Goal: Find specific page/section: Find specific page/section

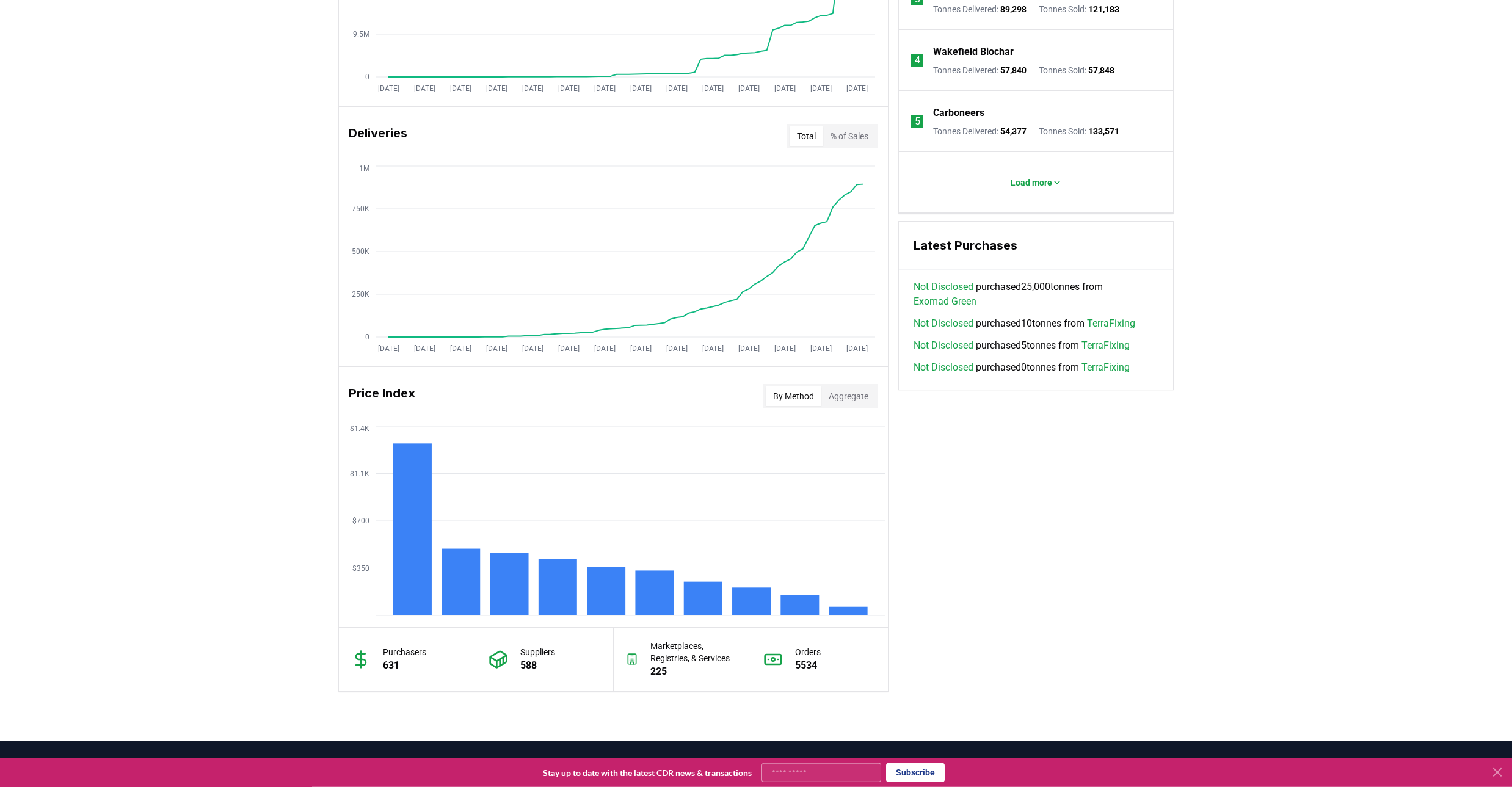
scroll to position [646, 0]
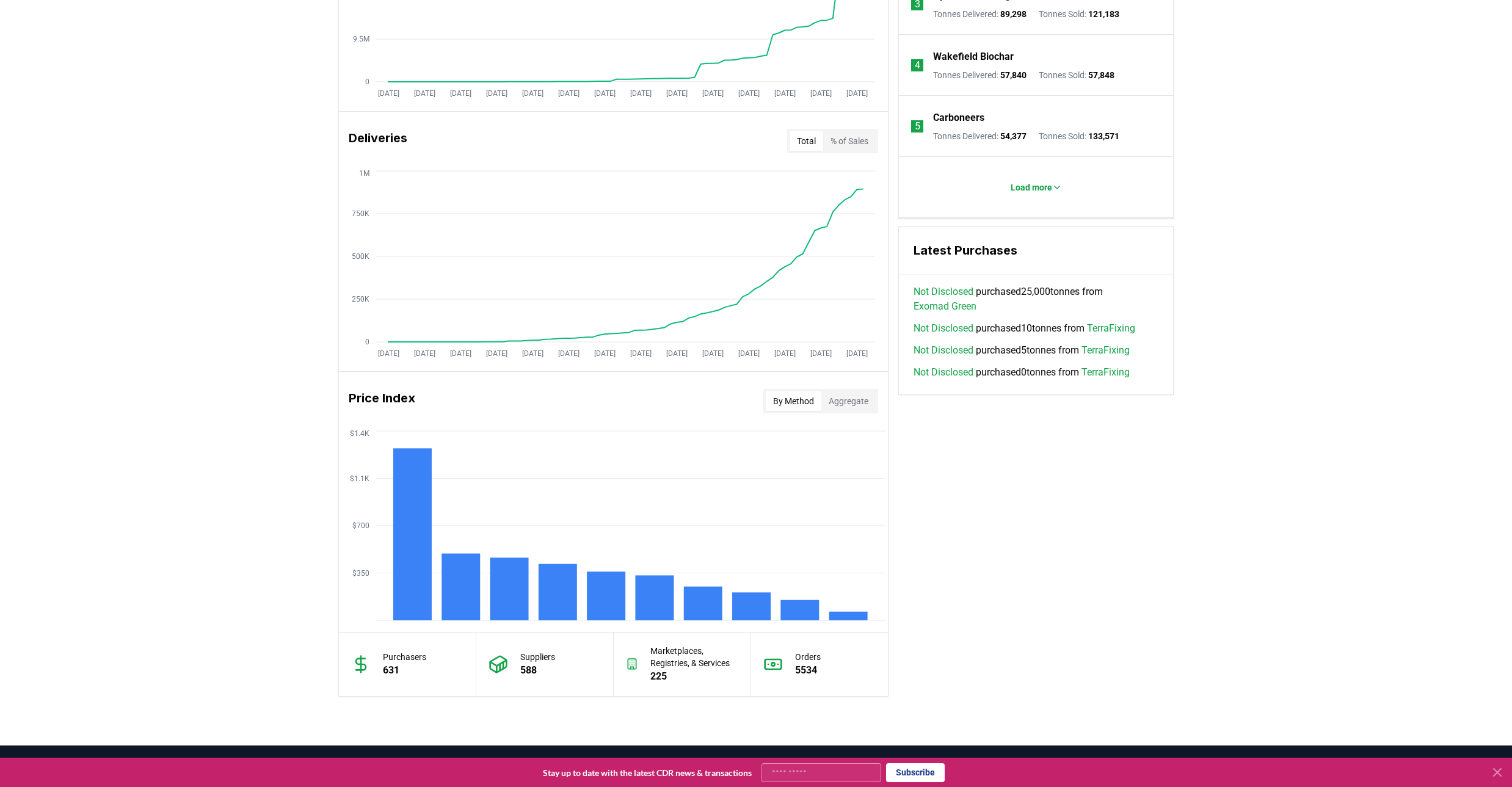
click at [816, 408] on button "By Method" at bounding box center [793, 401] width 56 height 20
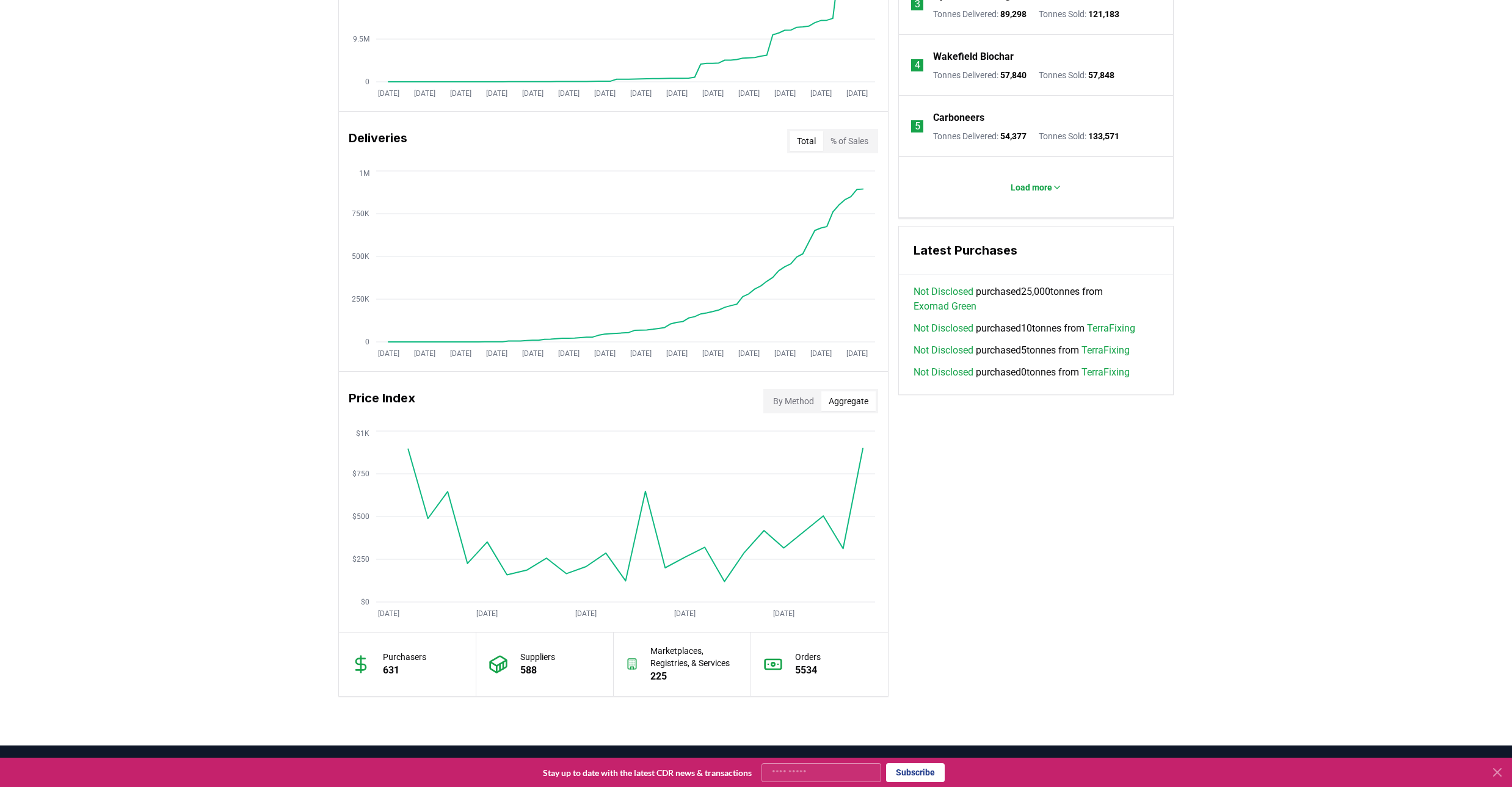
click at [835, 403] on button "Aggregate" at bounding box center [848, 401] width 54 height 20
click at [785, 406] on button "By Method" at bounding box center [793, 401] width 56 height 20
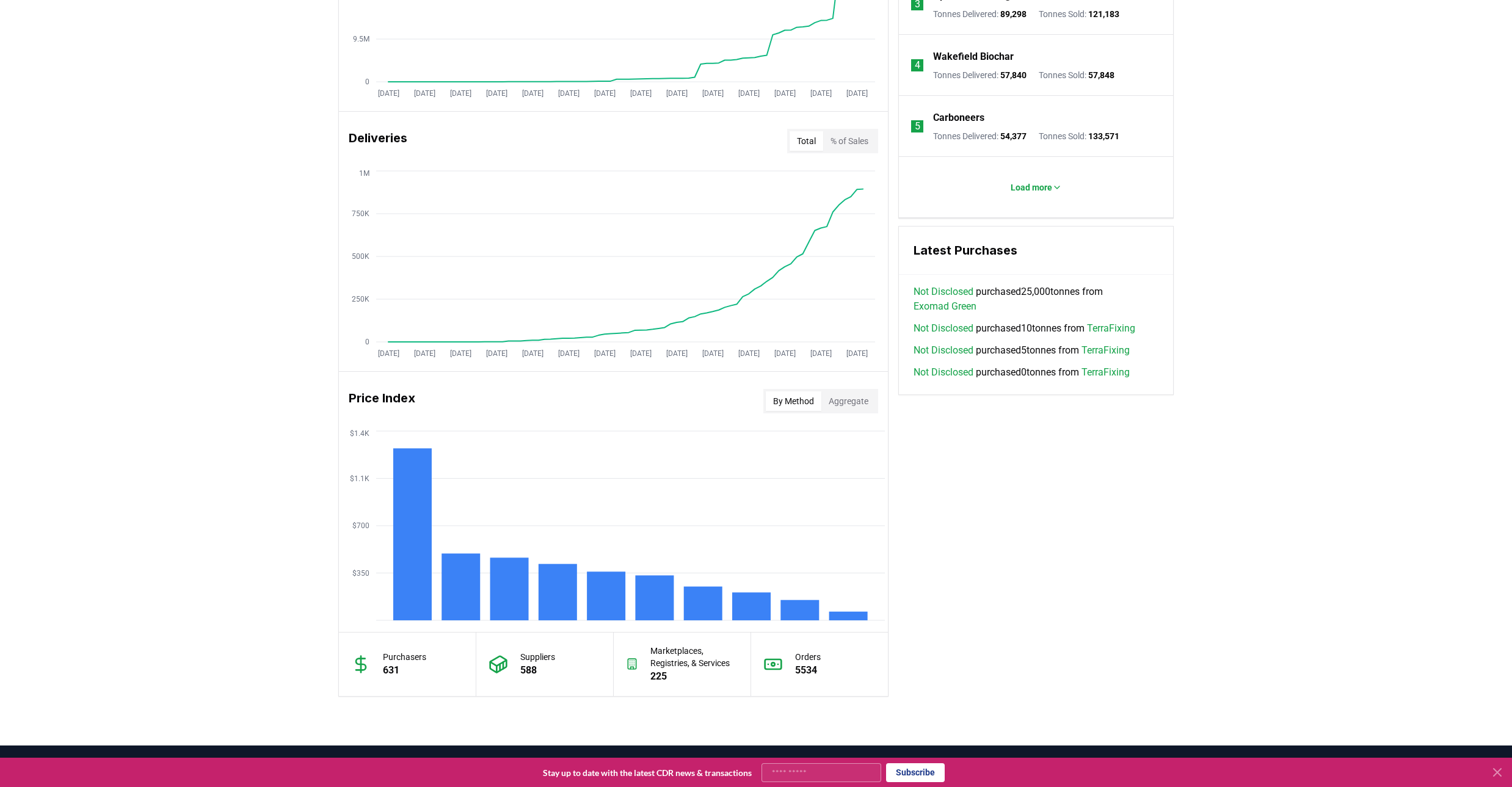
click at [851, 401] on button "Aggregate" at bounding box center [848, 401] width 54 height 20
click at [766, 403] on button "By Method" at bounding box center [793, 401] width 56 height 20
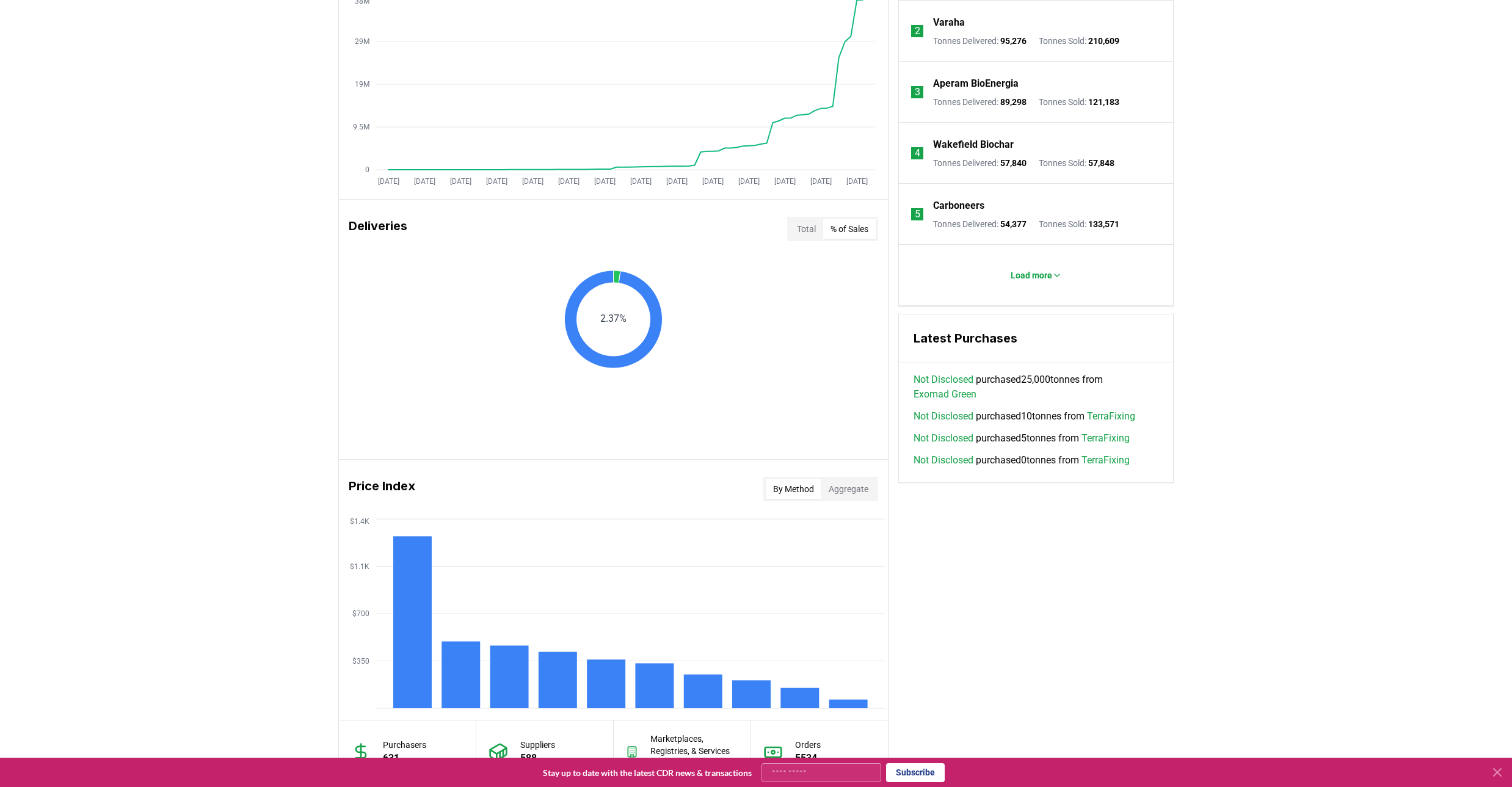
click at [852, 227] on button "% of Sales" at bounding box center [849, 229] width 53 height 20
click at [791, 233] on button "Total" at bounding box center [806, 229] width 34 height 20
click at [840, 238] on button "% of Sales" at bounding box center [849, 229] width 53 height 20
click at [795, 234] on button "Total" at bounding box center [806, 229] width 34 height 20
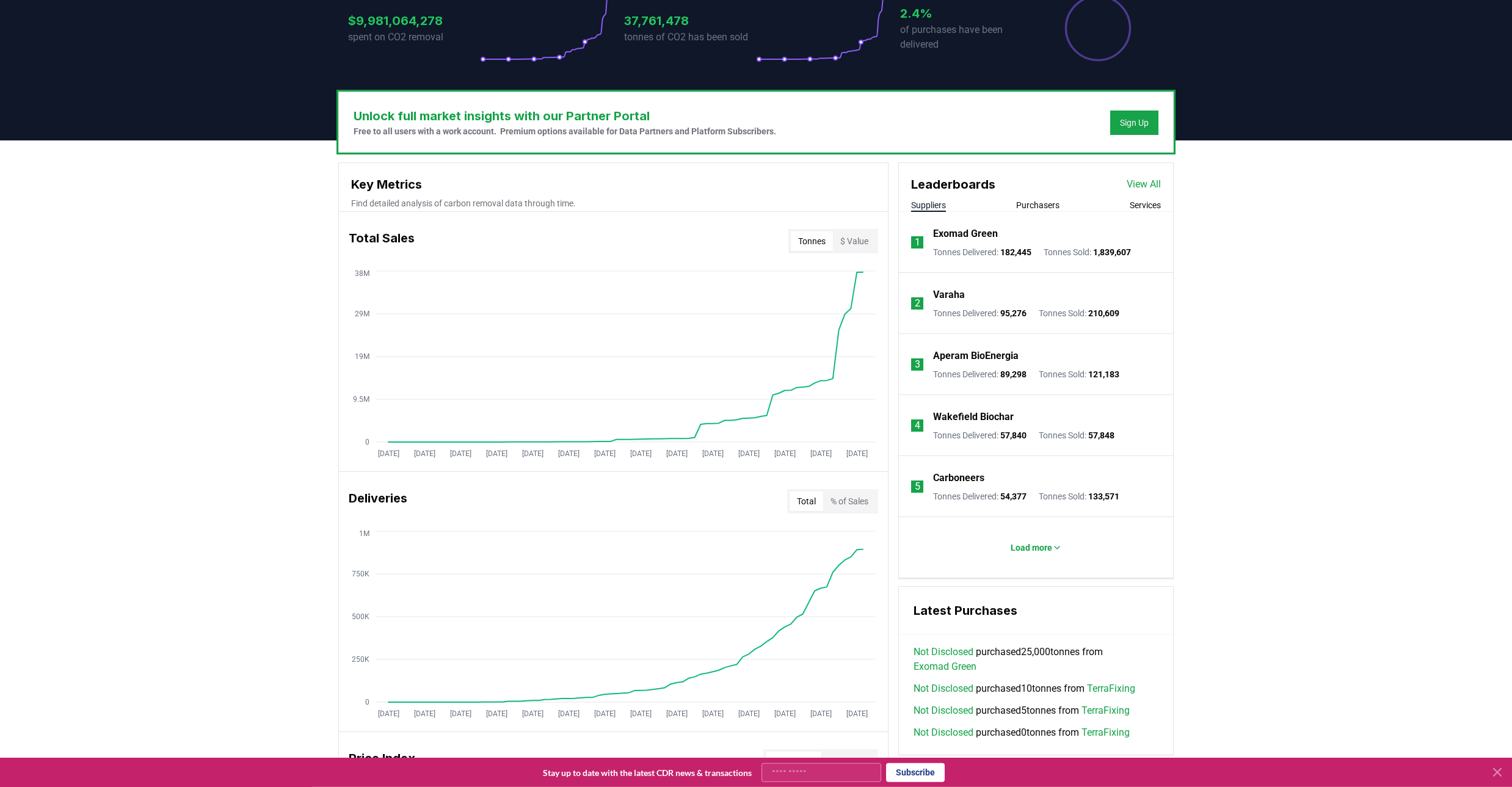
scroll to position [284, 0]
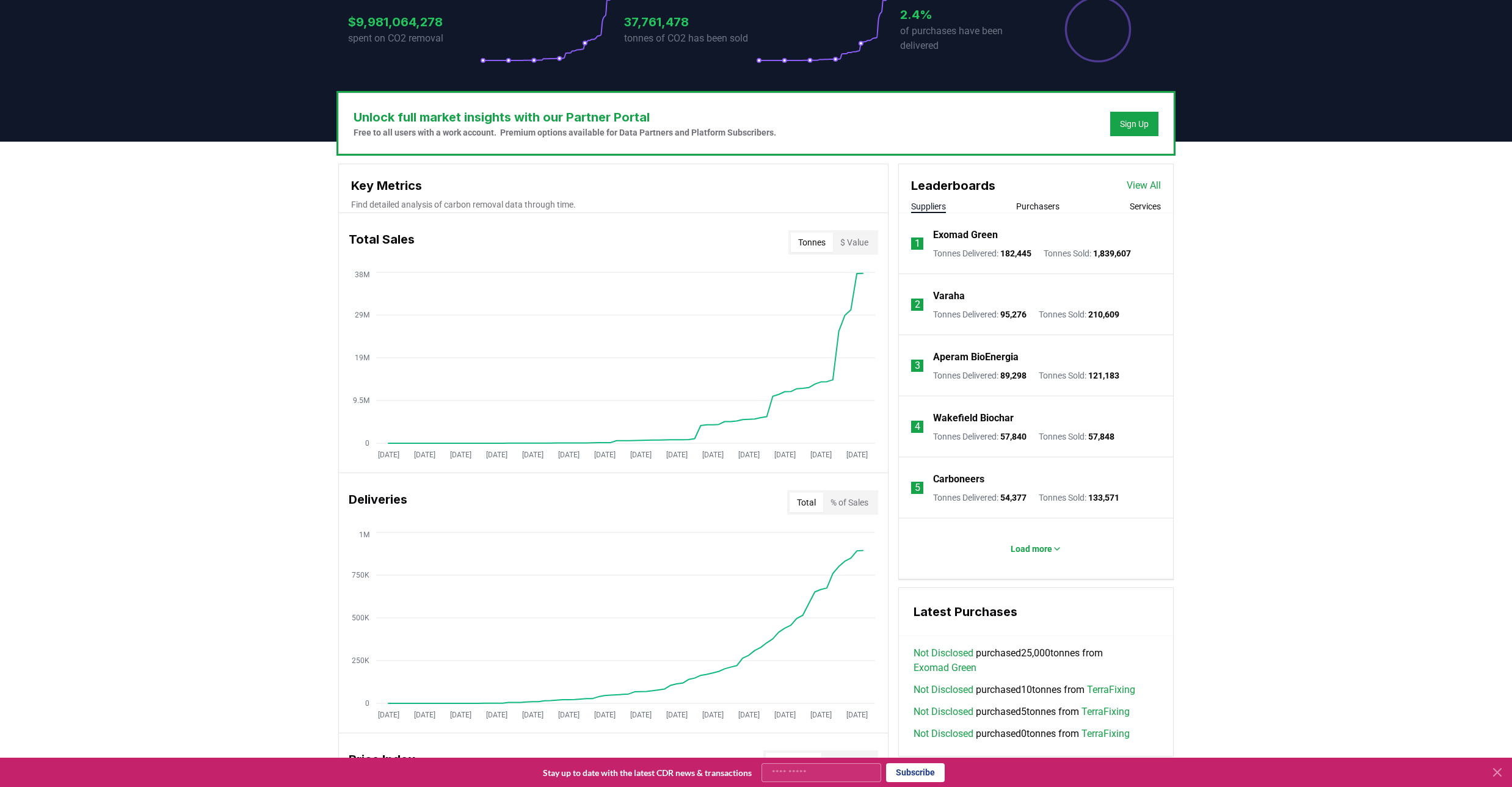
click at [849, 240] on button "$ Value" at bounding box center [855, 242] width 43 height 20
click at [849, 241] on button "$ Value" at bounding box center [855, 242] width 43 height 20
click at [795, 247] on button "Tonnes" at bounding box center [812, 242] width 42 height 20
click at [862, 241] on button "$ Value" at bounding box center [855, 242] width 43 height 20
click at [806, 248] on button "Tonnes" at bounding box center [812, 242] width 42 height 20
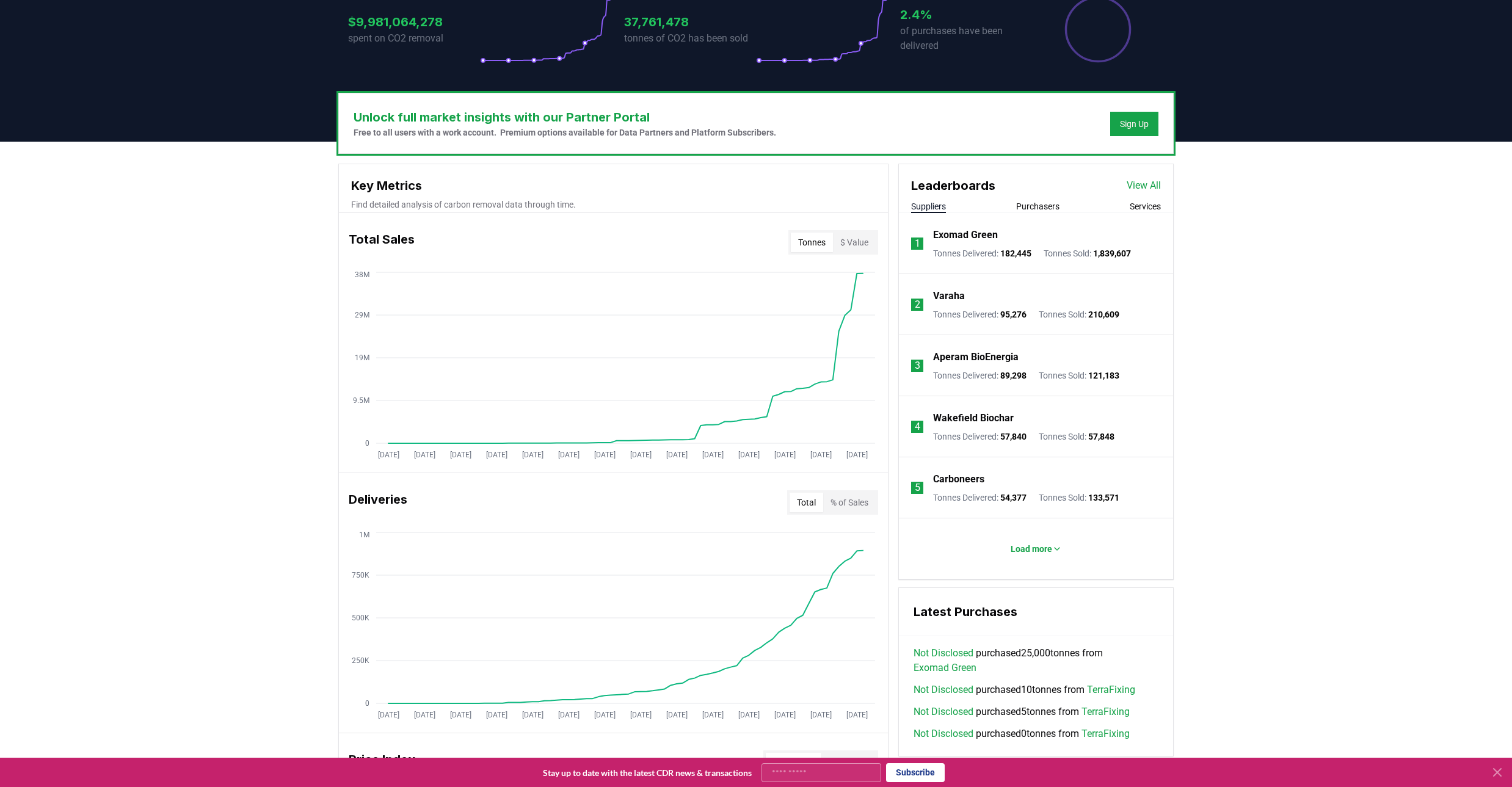
click at [863, 245] on button "$ Value" at bounding box center [855, 242] width 43 height 20
click at [806, 247] on button "Tonnes" at bounding box center [812, 242] width 42 height 20
click at [861, 247] on button "$ Value" at bounding box center [855, 242] width 43 height 20
click at [810, 245] on button "Tonnes" at bounding box center [812, 242] width 42 height 20
click at [841, 245] on button "$ Value" at bounding box center [855, 242] width 43 height 20
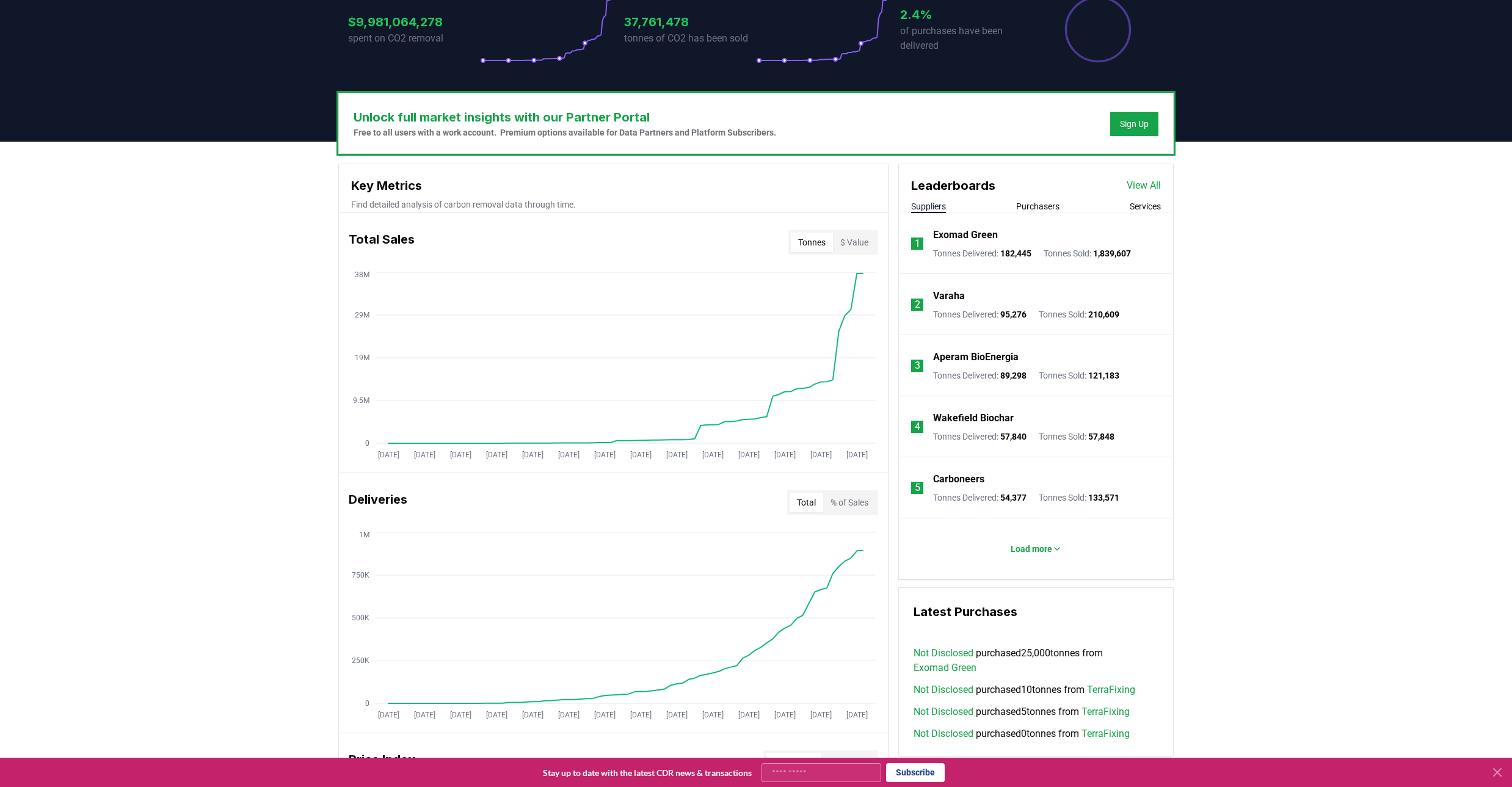
click at [816, 247] on button "Tonnes" at bounding box center [812, 242] width 42 height 20
click at [841, 243] on button "$ Value" at bounding box center [855, 242] width 43 height 20
click at [806, 246] on button "Tonnes" at bounding box center [812, 242] width 42 height 20
click at [837, 248] on button "$ Value" at bounding box center [855, 242] width 43 height 20
click at [798, 248] on button "Tonnes" at bounding box center [812, 242] width 42 height 20
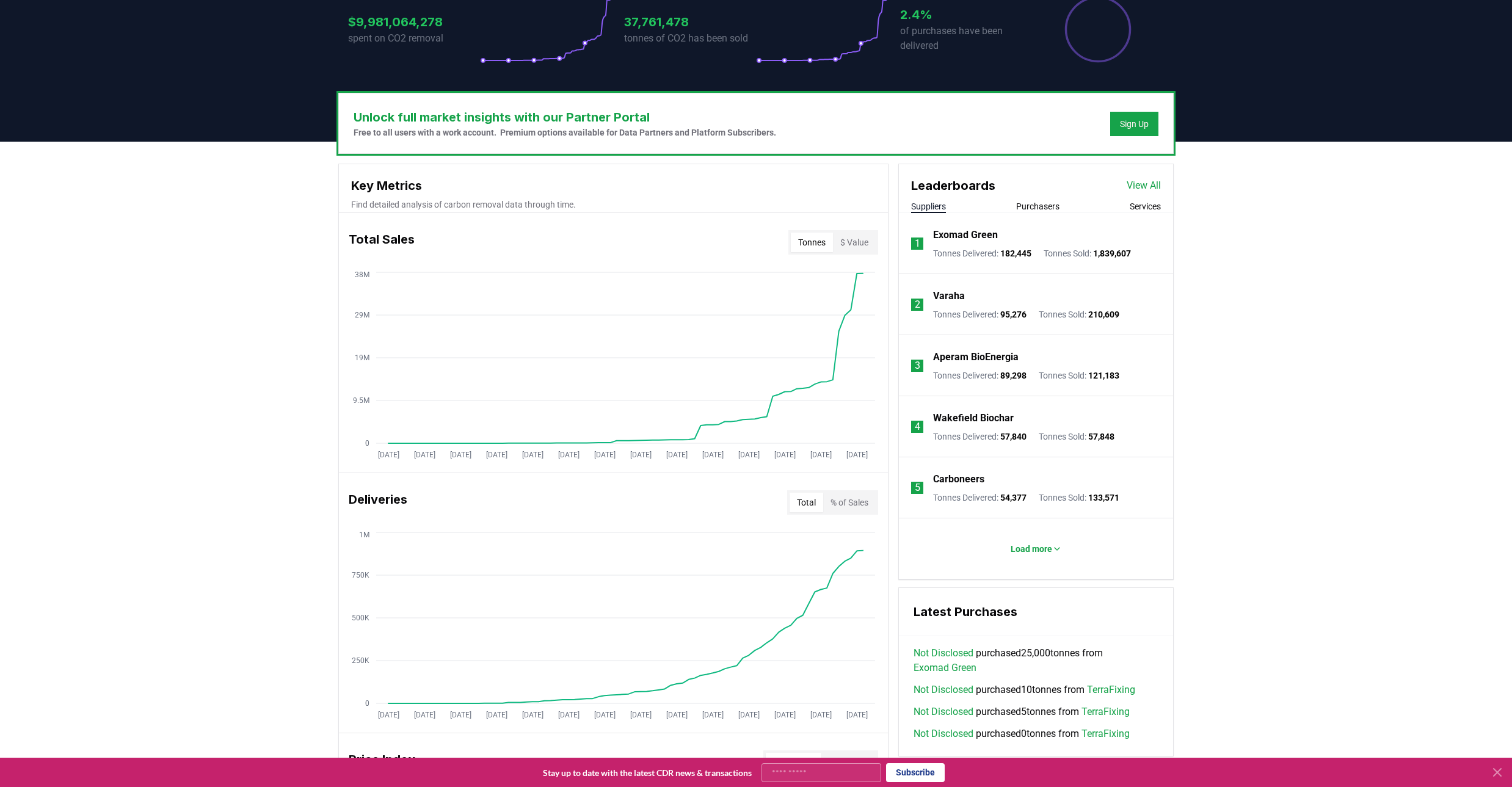
click at [855, 247] on button "$ Value" at bounding box center [855, 242] width 43 height 20
click at [798, 251] on button "Tonnes" at bounding box center [812, 242] width 42 height 20
click at [885, 241] on div "Total Sales Tonnes $ Value" at bounding box center [613, 242] width 549 height 44
click at [854, 248] on button "$ Value" at bounding box center [855, 242] width 43 height 20
click at [800, 250] on button "Tonnes" at bounding box center [812, 242] width 42 height 20
